Goal: Task Accomplishment & Management: Manage account settings

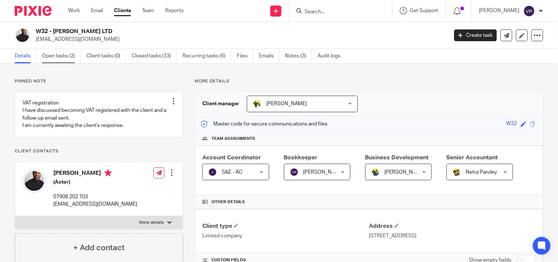
click at [56, 58] on link "Open tasks (2)" at bounding box center [61, 56] width 39 height 14
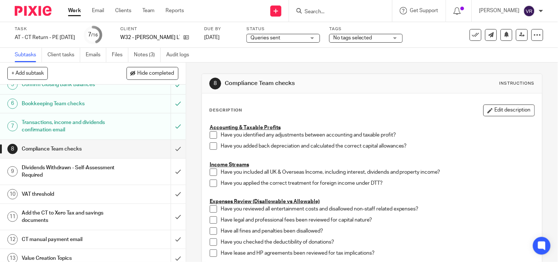
scroll to position [123, 0]
click at [320, 40] on div "Queries sent Queries sent" at bounding box center [284, 38] width 74 height 9
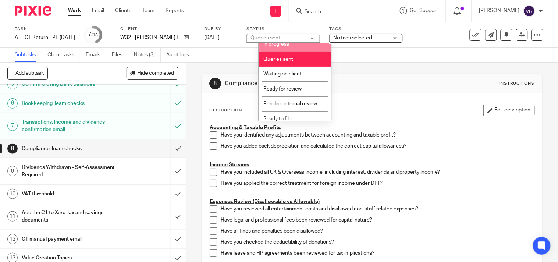
scroll to position [39, 0]
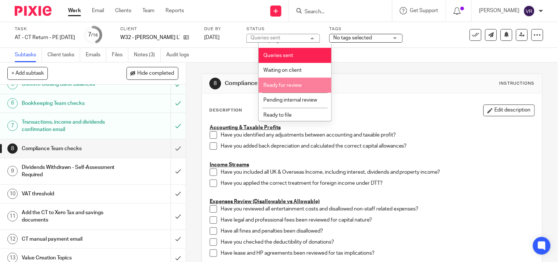
click at [303, 88] on li "Ready for review" at bounding box center [295, 85] width 73 height 15
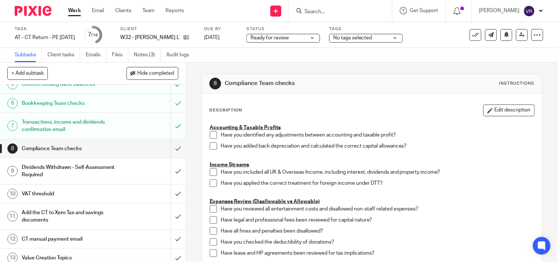
click at [348, 58] on div "Subtasks Client tasks Emails Files Notes (3) Audit logs" at bounding box center [279, 55] width 558 height 15
click at [520, 37] on icon at bounding box center [523, 35] width 6 height 6
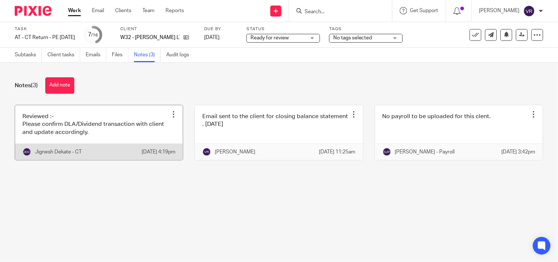
click at [116, 130] on link at bounding box center [99, 132] width 168 height 55
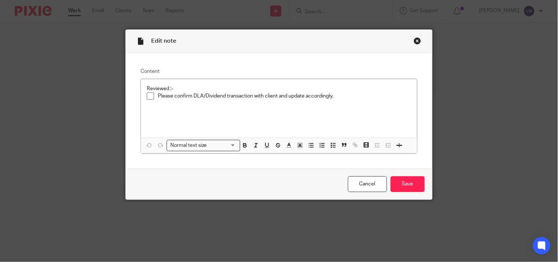
click at [417, 41] on div "Close this dialog window" at bounding box center [417, 40] width 7 height 7
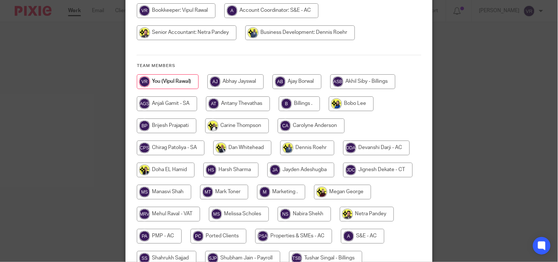
scroll to position [123, 0]
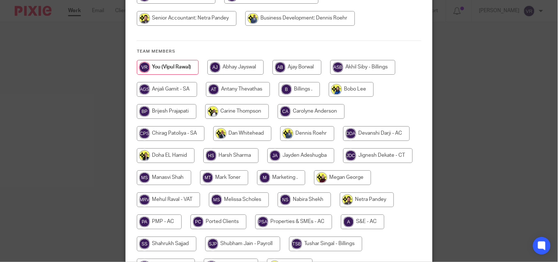
click at [343, 163] on input "radio" at bounding box center [378, 155] width 70 height 15
radio input "true"
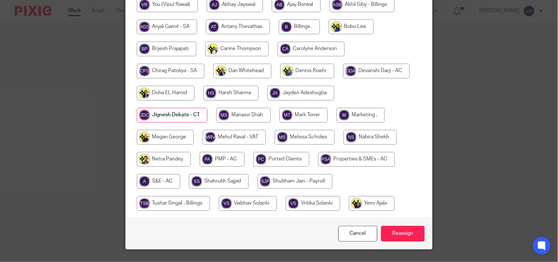
scroll to position [204, 0]
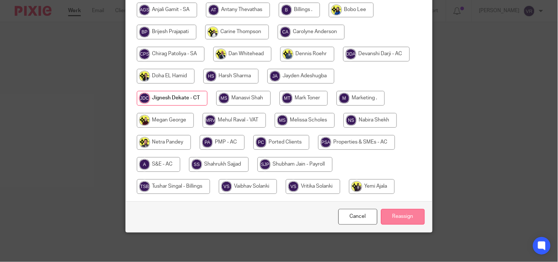
click at [407, 219] on input "Reassign" at bounding box center [403, 217] width 44 height 16
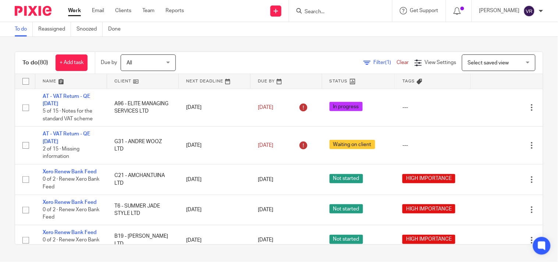
scroll to position [1227, 0]
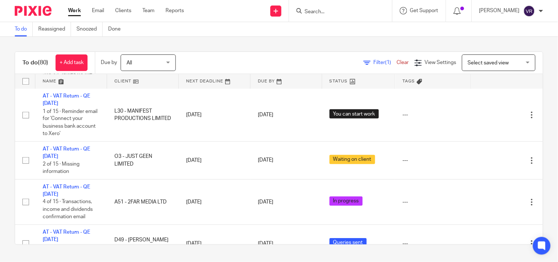
click at [76, 13] on link "Work" at bounding box center [74, 10] width 13 height 7
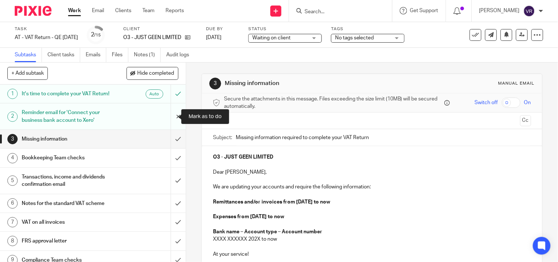
click at [168, 118] on input "submit" at bounding box center [93, 116] width 186 height 26
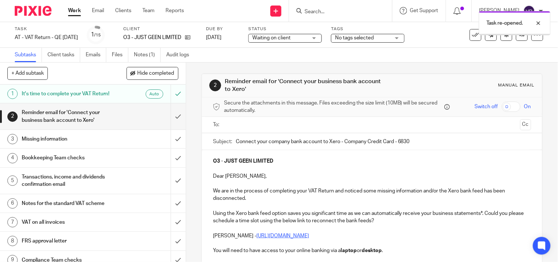
scroll to position [123, 0]
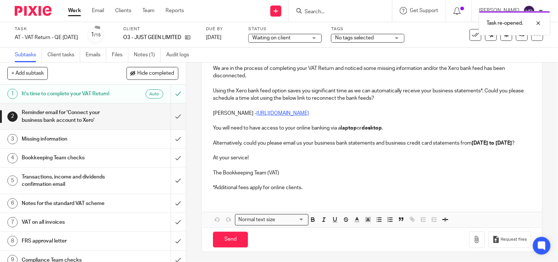
click at [315, 191] on p "*Additional fees apply for online clients." at bounding box center [372, 187] width 318 height 7
click at [361, 247] on button "Save draft" at bounding box center [366, 240] width 46 height 16
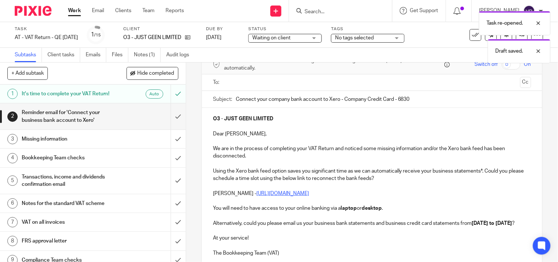
scroll to position [41, 0]
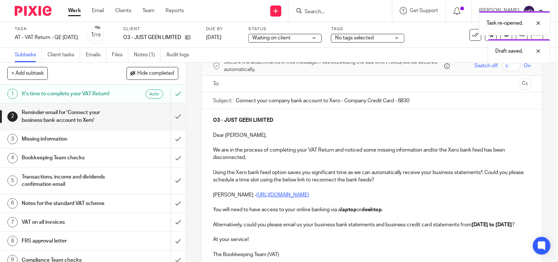
click at [286, 87] on input "text" at bounding box center [372, 84] width 291 height 8
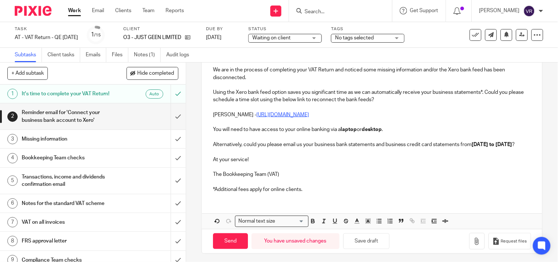
scroll to position [133, 0]
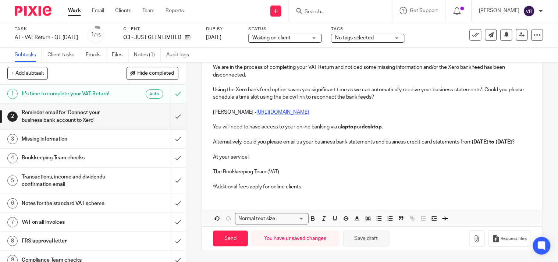
click at [373, 241] on button "Save draft" at bounding box center [366, 239] width 46 height 16
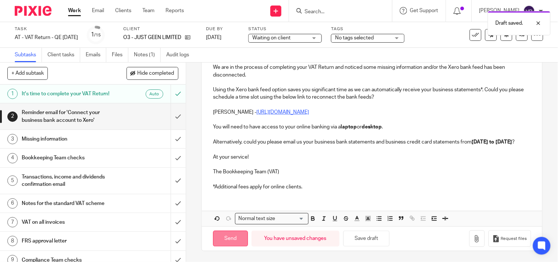
click at [237, 240] on input "Send" at bounding box center [230, 239] width 35 height 16
type input "Sent"
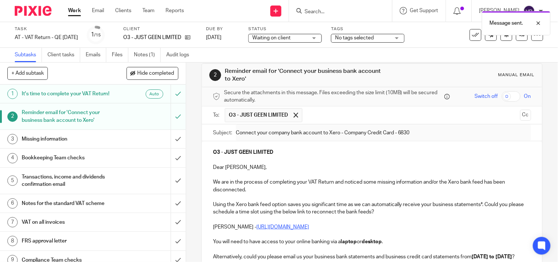
scroll to position [0, 0]
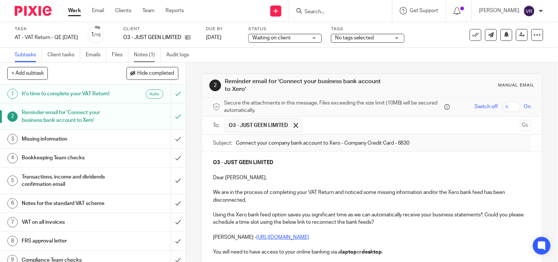
click at [153, 54] on link "Notes (1)" at bounding box center [147, 55] width 27 height 14
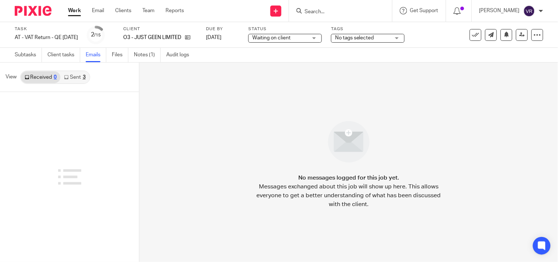
click at [73, 78] on link "Sent 3" at bounding box center [74, 77] width 29 height 12
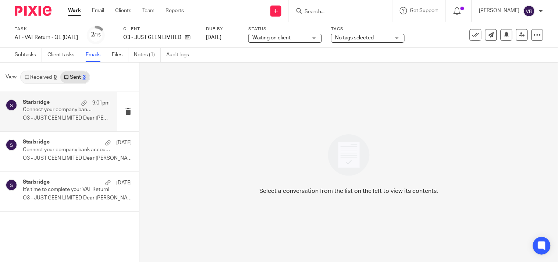
click at [78, 112] on p "Connect your company bank account to Xero - Company Credit Card - 6830" at bounding box center [58, 110] width 70 height 6
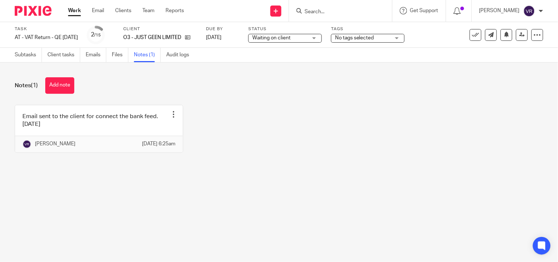
click at [58, 86] on button "Add note" at bounding box center [59, 85] width 29 height 17
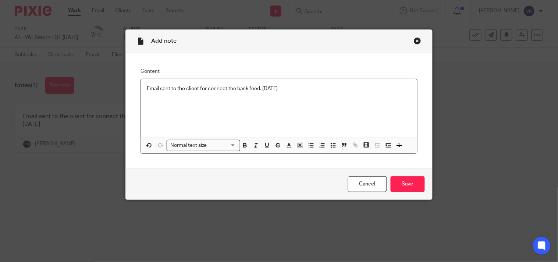
click at [258, 87] on p "Email sent to the client for connect the bank feed. 14.10.2025" at bounding box center [279, 88] width 264 height 7
click at [403, 188] on input "Save" at bounding box center [408, 184] width 34 height 16
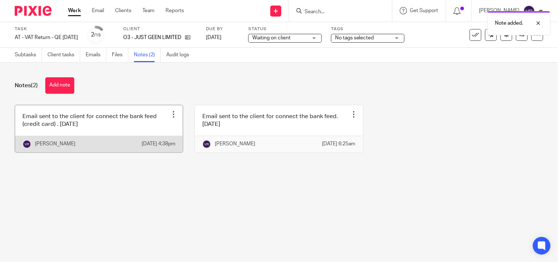
click at [168, 123] on link at bounding box center [99, 128] width 168 height 47
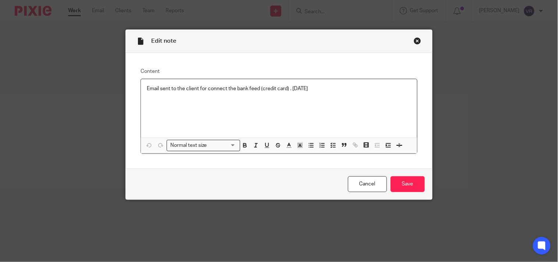
click at [286, 91] on p "Email sent to the client for connect the bank feed (credit card) . [DATE]" at bounding box center [279, 88] width 264 height 7
click at [420, 179] on input "Save" at bounding box center [408, 184] width 34 height 16
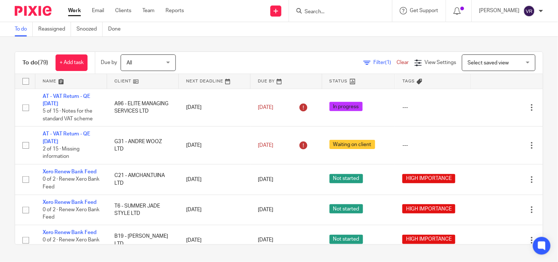
click at [385, 44] on div "To do (79) + Add task Due by All All Today Tomorrow This week Next week This mo…" at bounding box center [279, 148] width 558 height 223
